Goal: Task Accomplishment & Management: Use online tool/utility

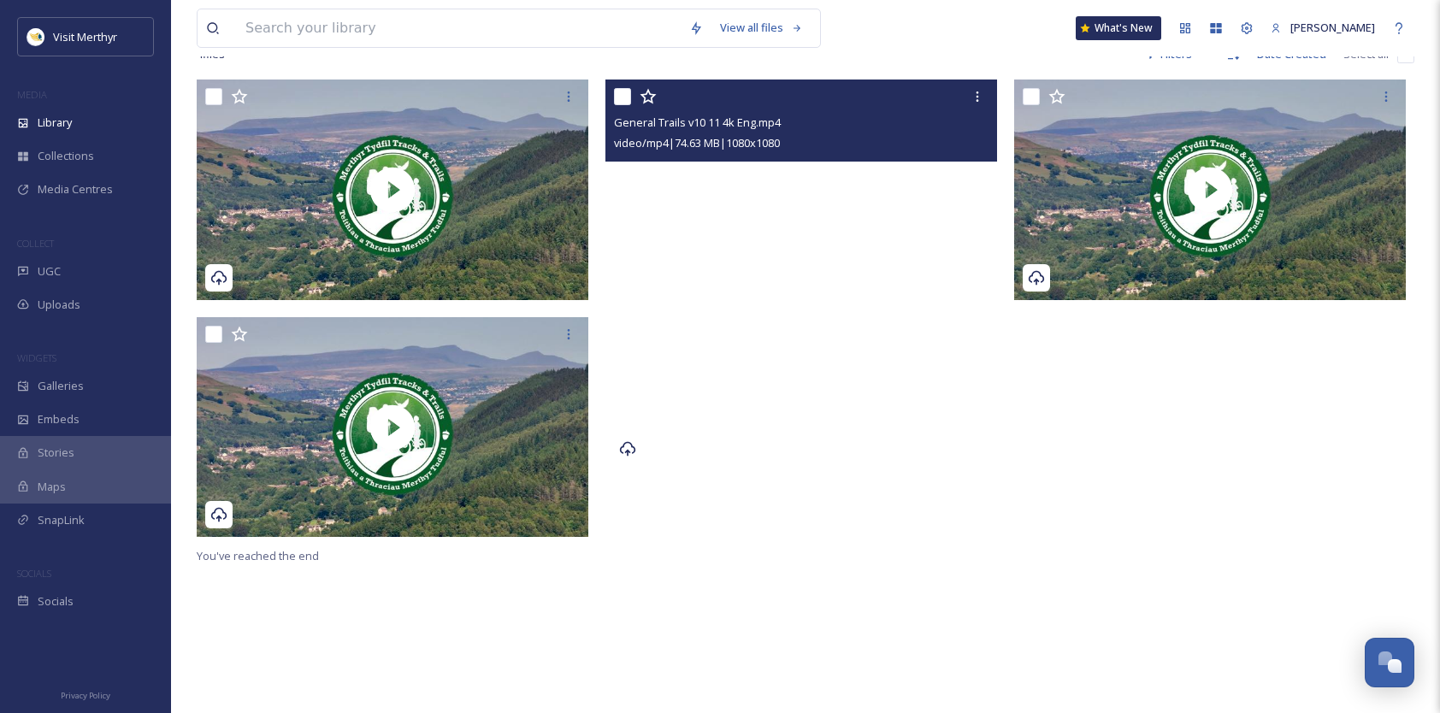
scroll to position [355, 0]
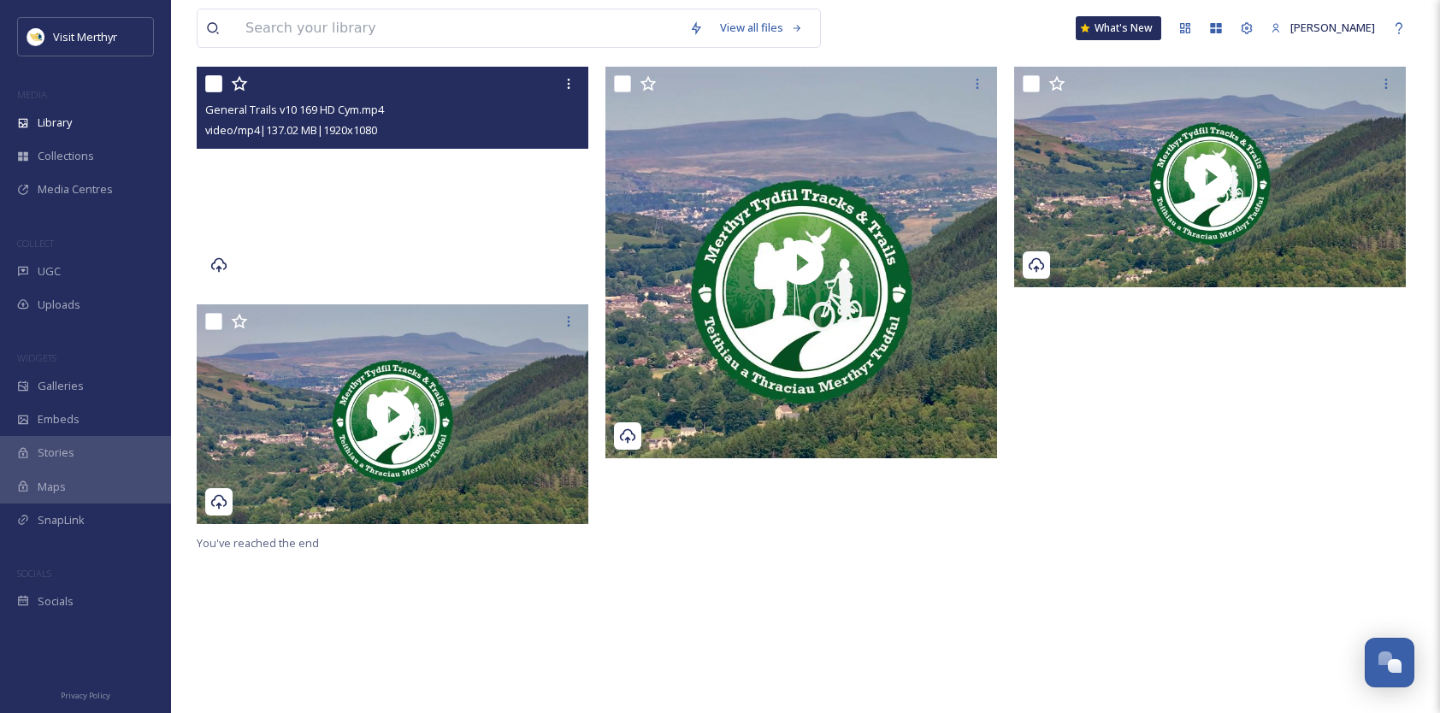
click at [450, 345] on div at bounding box center [393, 324] width 392 height 41
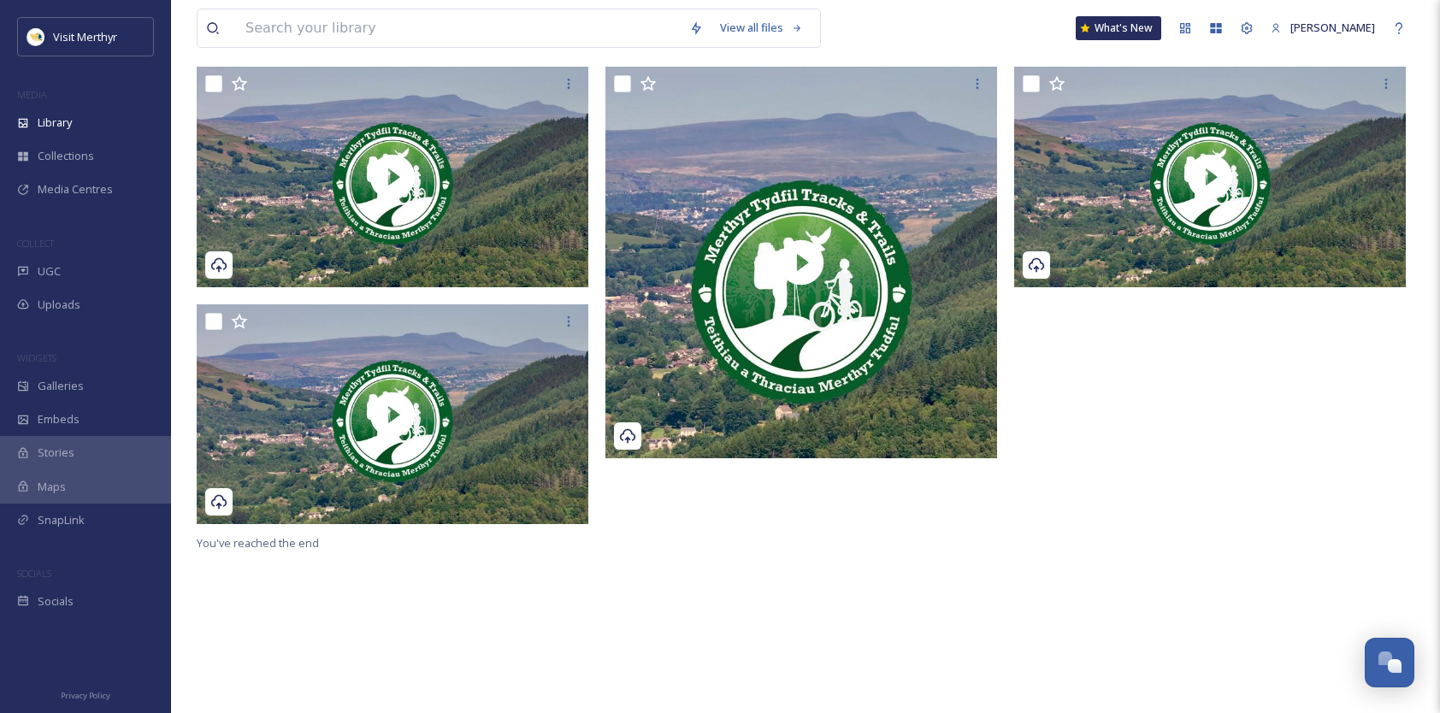
scroll to position [0, 0]
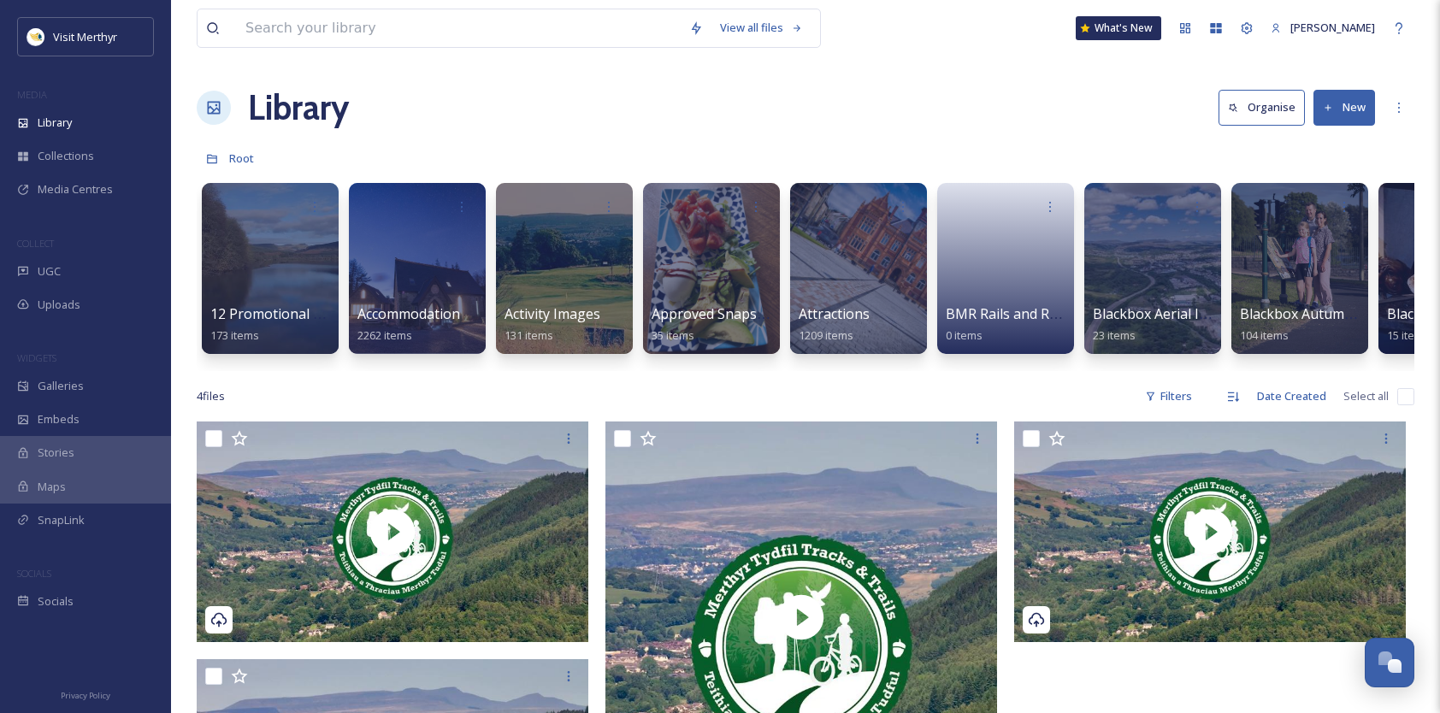
click at [1338, 107] on button "New" at bounding box center [1344, 107] width 62 height 35
click at [1322, 144] on span "File Upload" at bounding box center [1336, 147] width 56 height 16
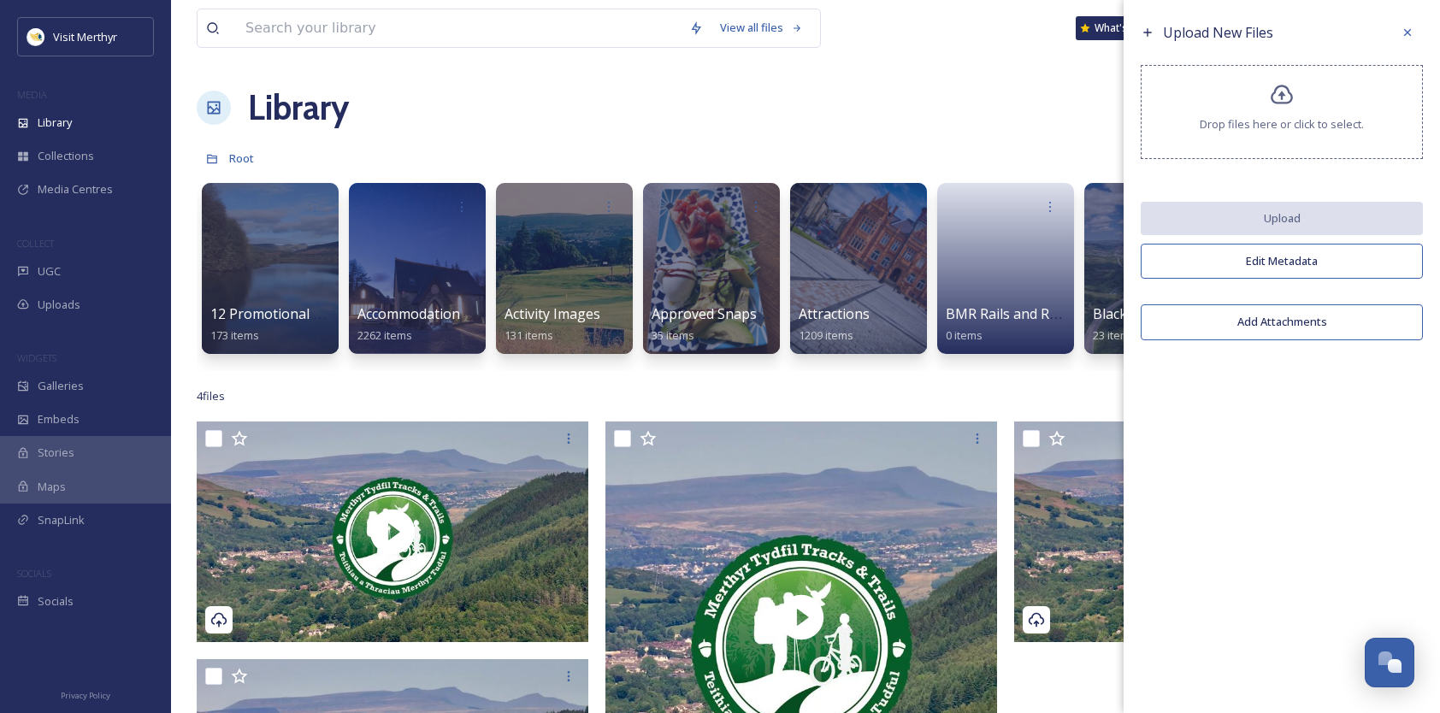
click at [1271, 112] on div "Drop files here or click to select." at bounding box center [1282, 112] width 282 height 94
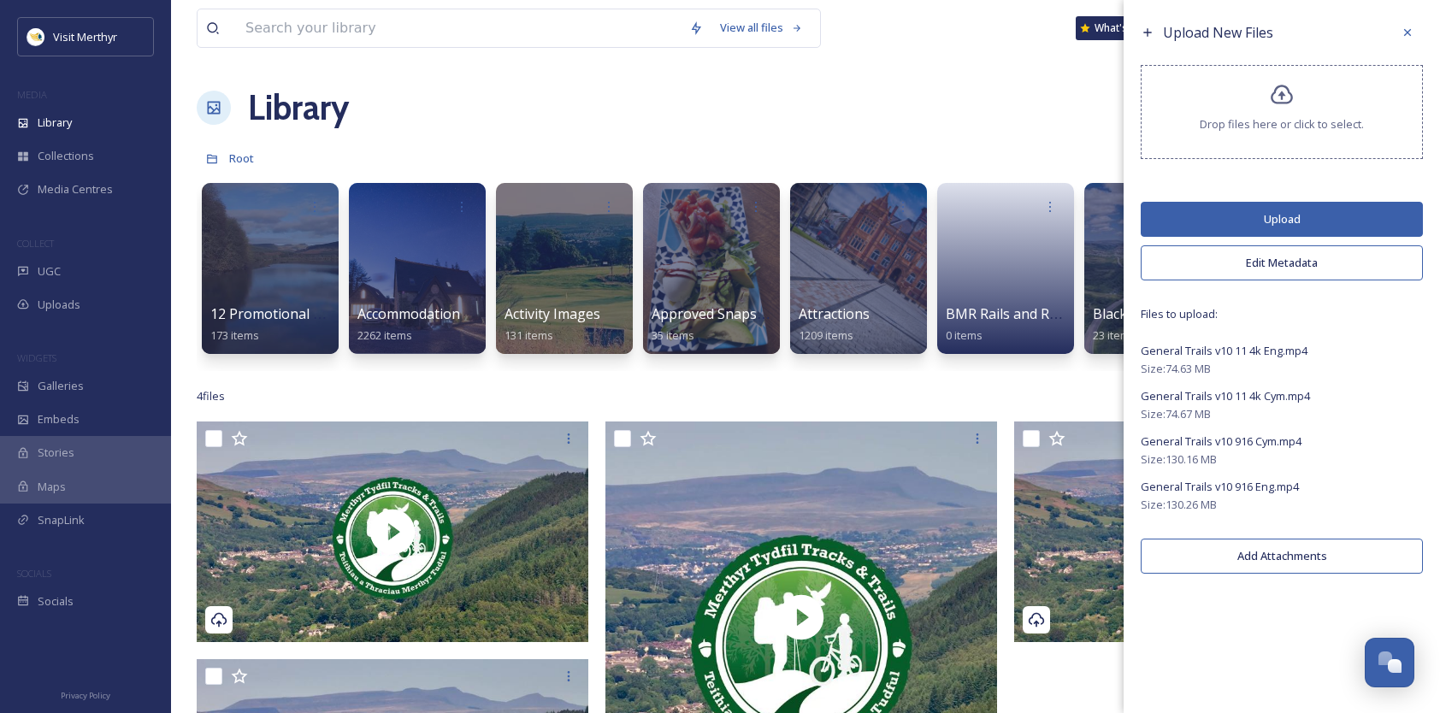
click at [1286, 216] on button "Upload" at bounding box center [1282, 219] width 282 height 35
